Goal: Task Accomplishment & Management: Use online tool/utility

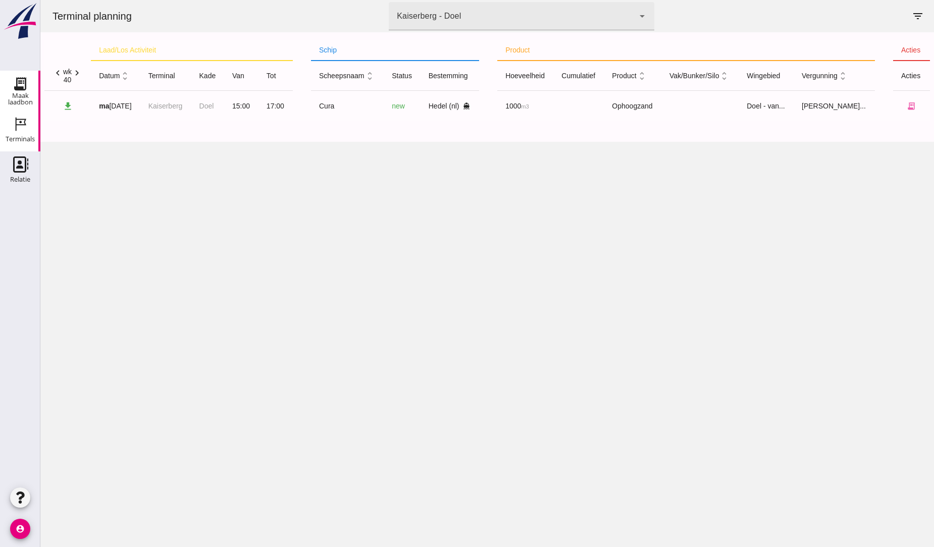
click at [21, 86] on icon "Maak laadbon" at bounding box center [20, 84] width 16 height 16
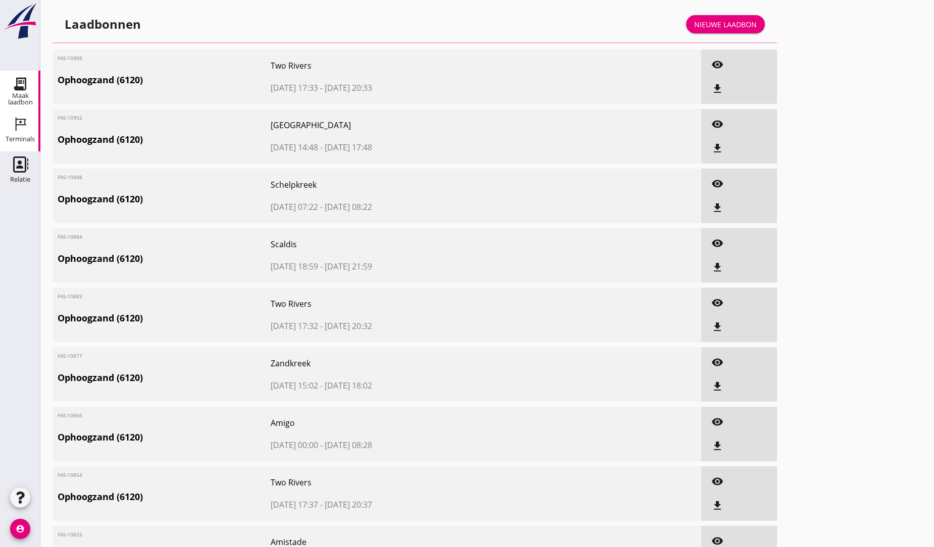
click at [25, 135] on div "Terminals" at bounding box center [20, 139] width 29 height 14
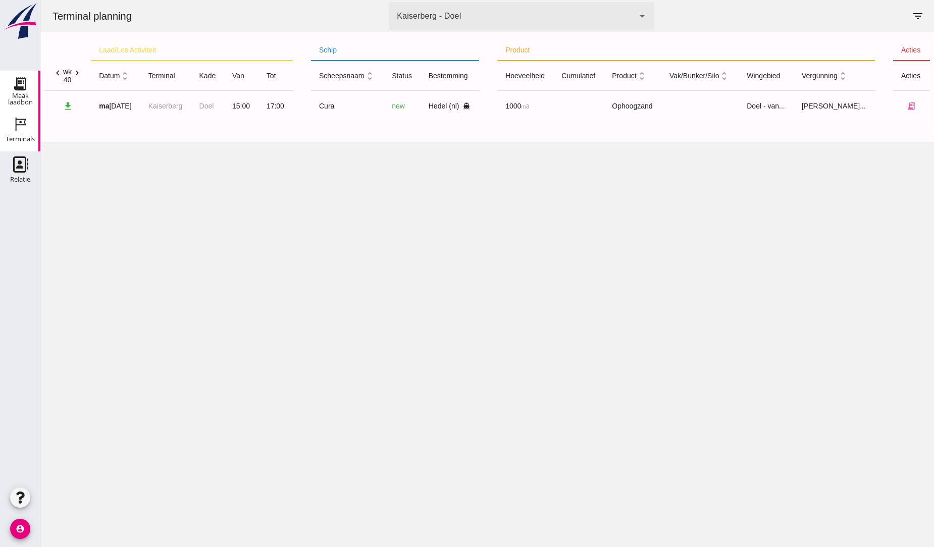
click at [27, 84] on icon "Maak laadbon" at bounding box center [20, 84] width 16 height 16
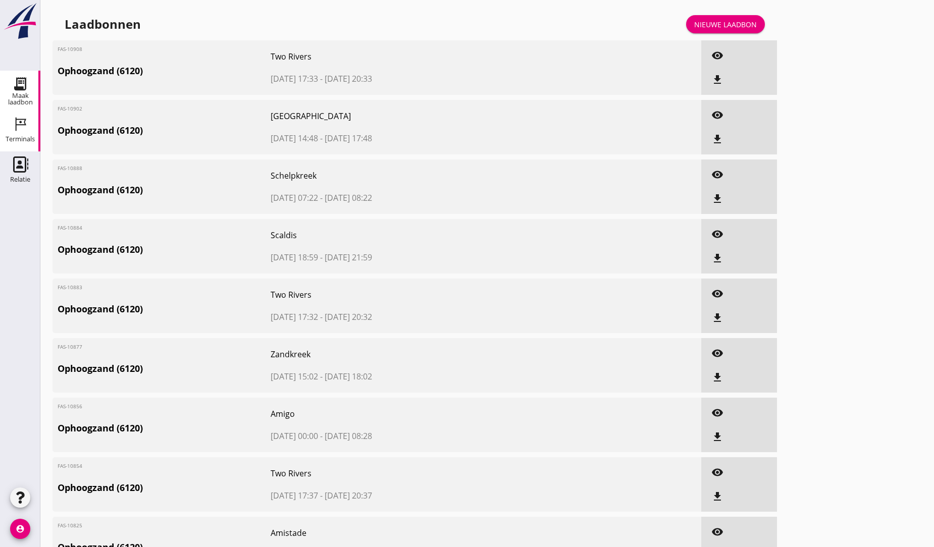
click at [22, 124] on icon "Terminals" at bounding box center [20, 124] width 16 height 16
click at [22, 128] on icon "Terminals" at bounding box center [20, 124] width 16 height 16
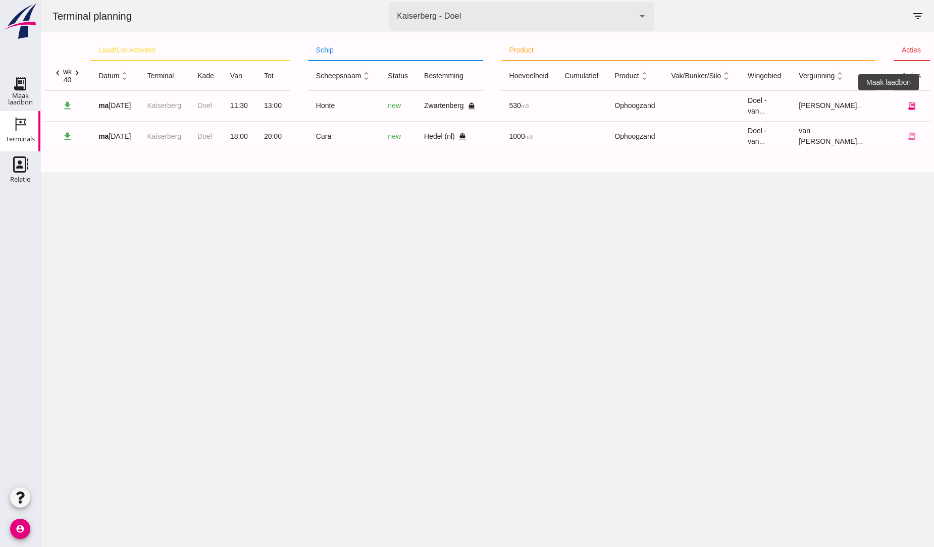
click at [901, 109] on button "receipt_long" at bounding box center [911, 106] width 20 height 20
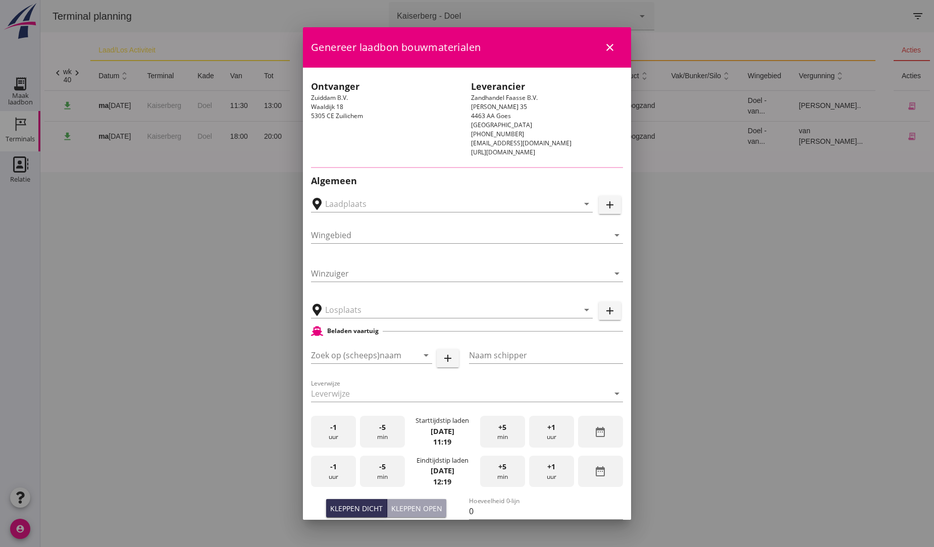
type input "[PERSON_NAME] Zandhandel Transport en Puinrecycling B.V., [GEOGRAPHIC_DATA]"
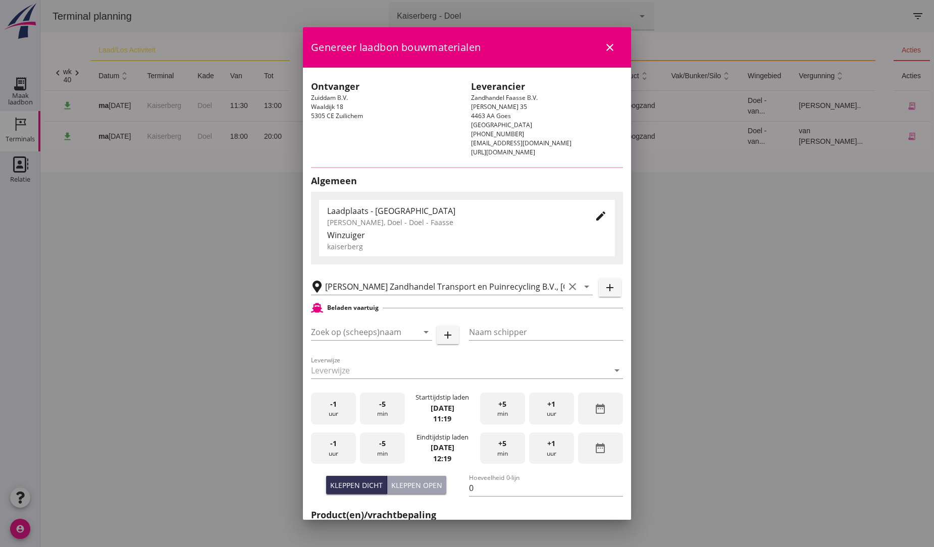
type input "Honte"
type input "[PERSON_NAME]"
type input "560"
type input "Ophoogzand (6120)"
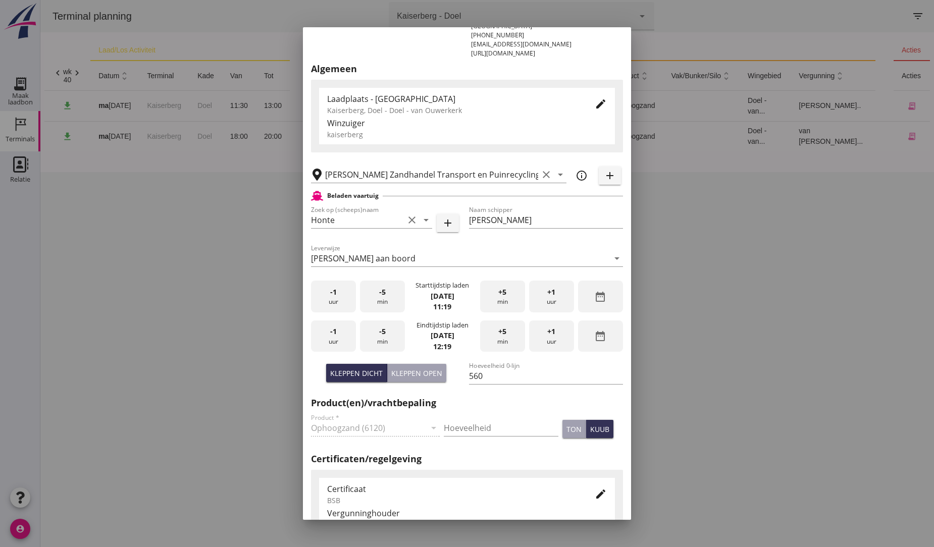
scroll to position [112, 0]
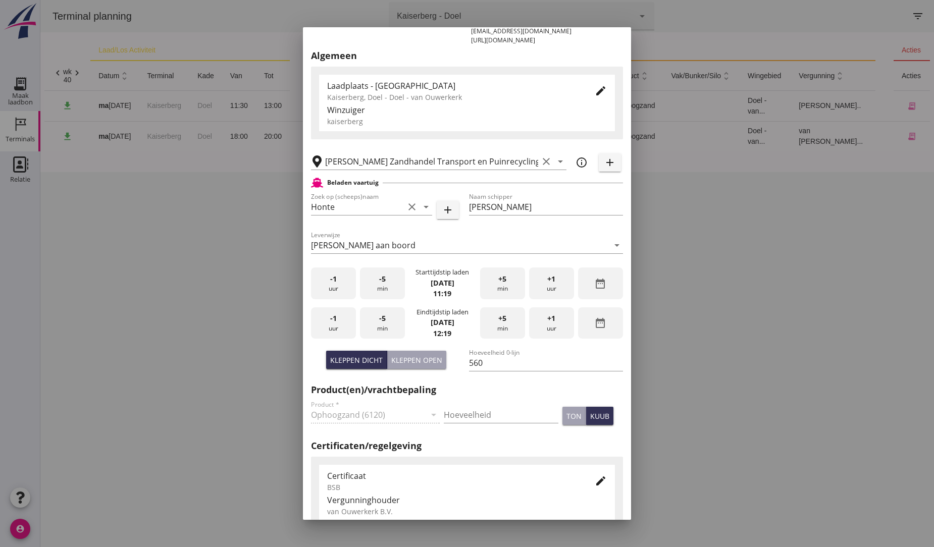
click at [547, 322] on span "+1" at bounding box center [551, 318] width 8 height 11
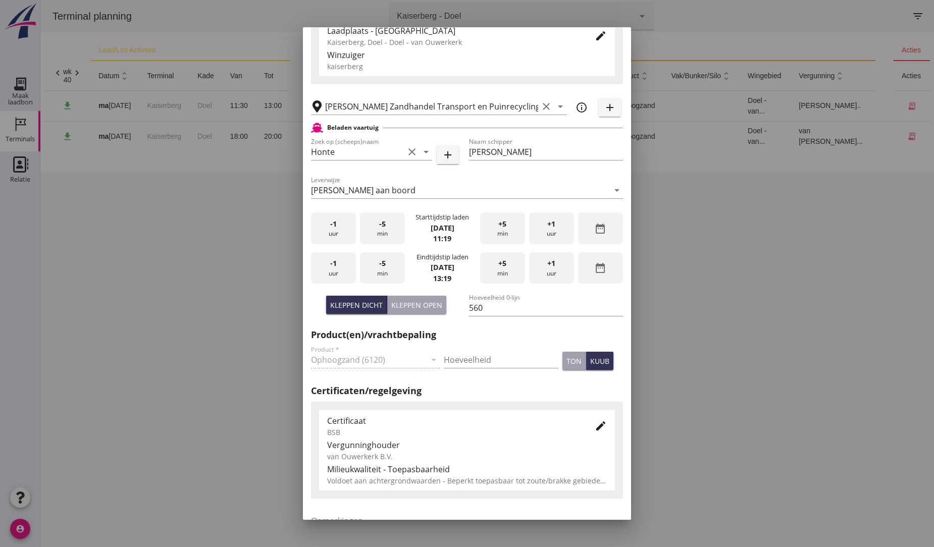
scroll to position [268, 0]
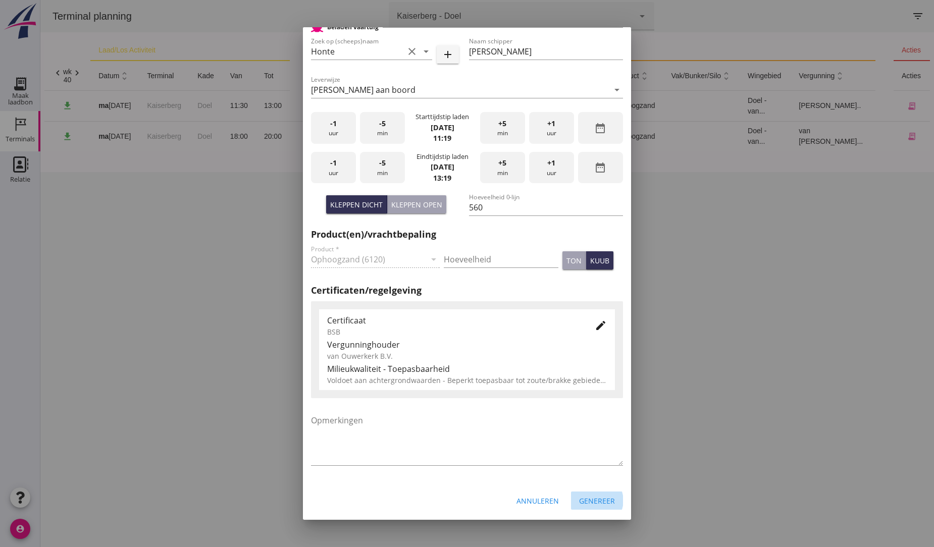
click at [599, 498] on div "Genereer" at bounding box center [597, 501] width 36 height 11
